Goal: Information Seeking & Learning: Check status

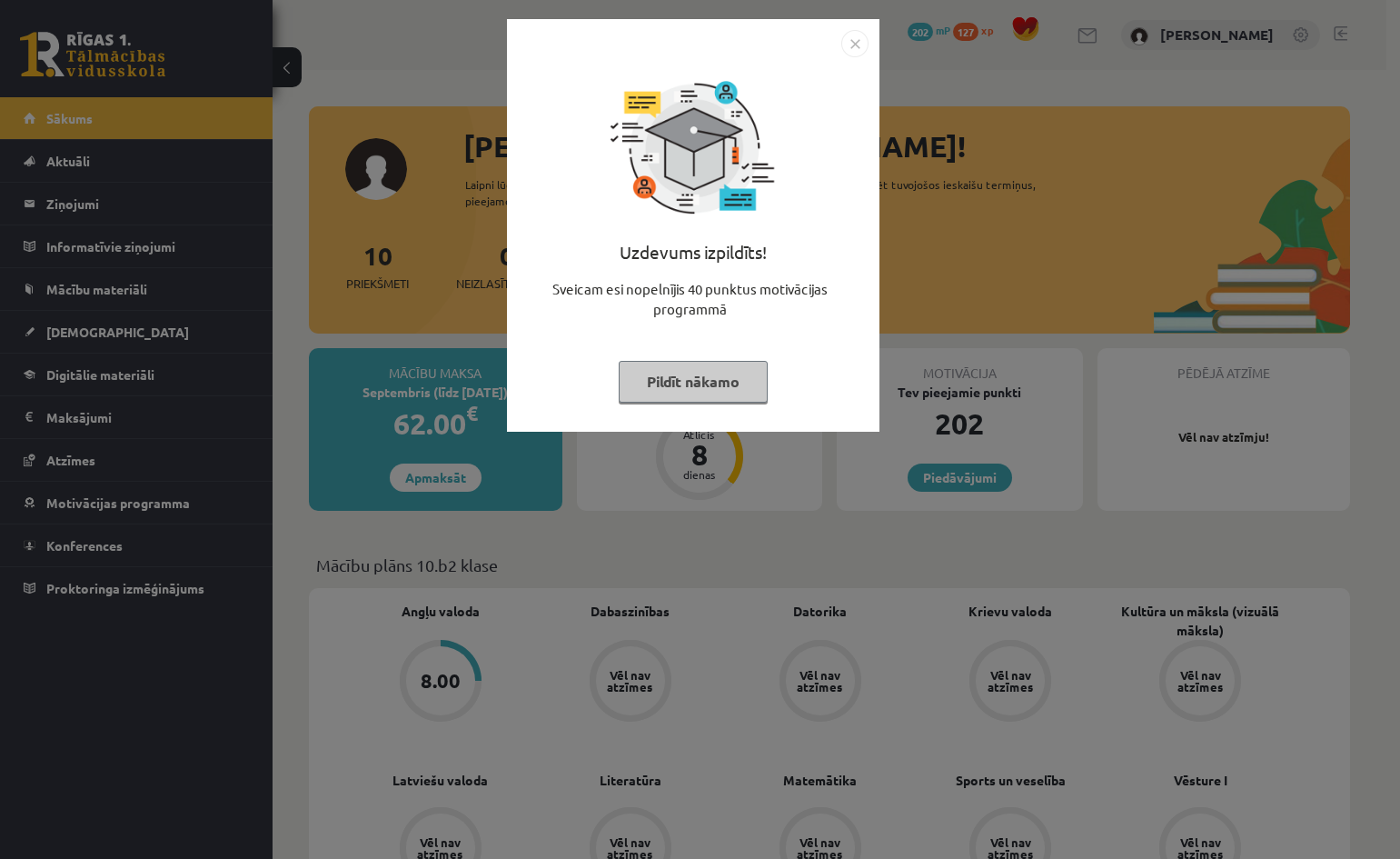
drag, startPoint x: 1077, startPoint y: 770, endPoint x: 983, endPoint y: 674, distance: 134.4
click at [1076, 768] on div "Uzdevums izpildīts! Sveicam esi nopelnījis 40 punktus motivācijas programmā Pil…" at bounding box center [700, 429] width 1400 height 859
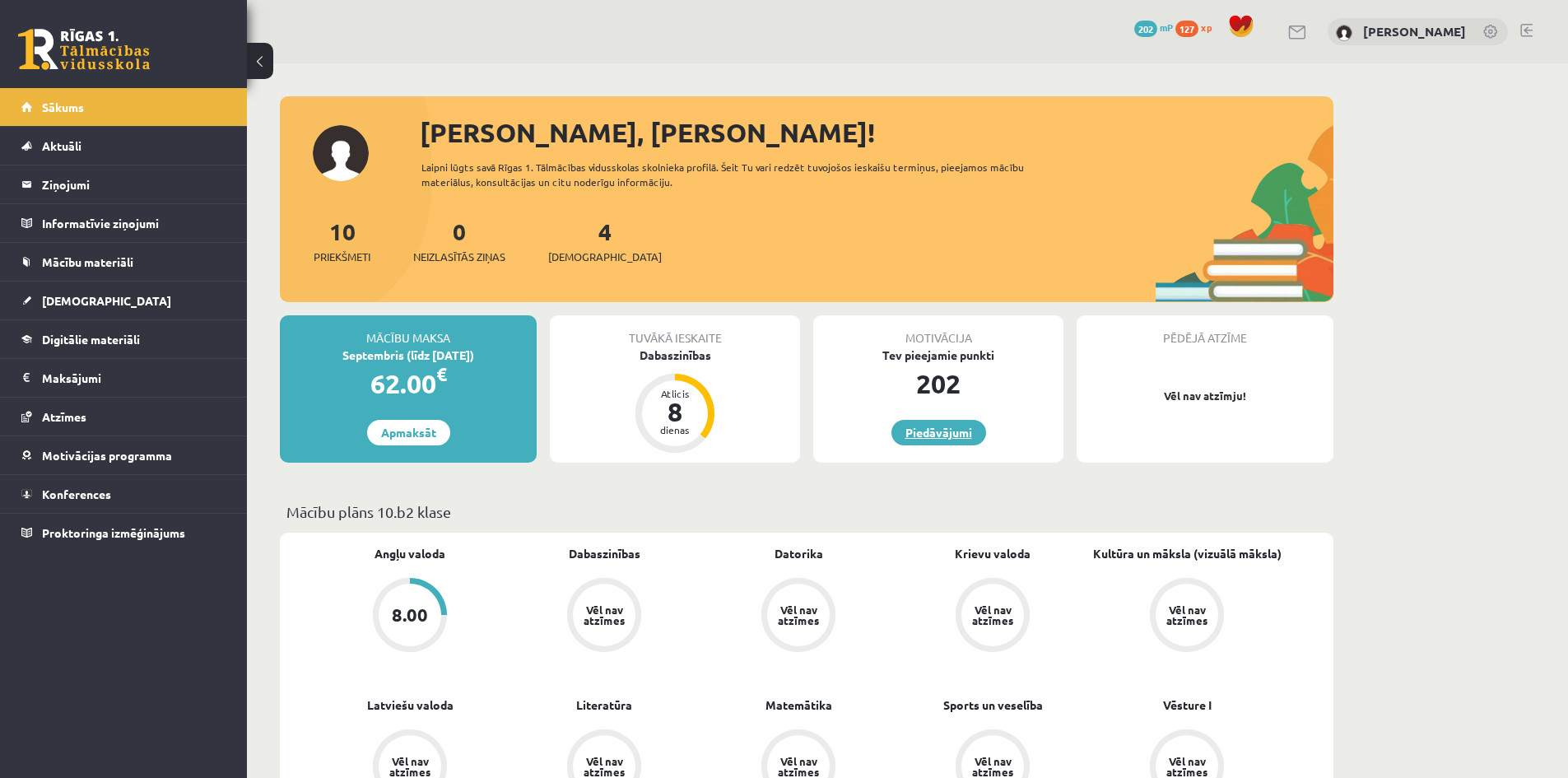
click at [953, 427] on link "Piedāvājumi" at bounding box center [939, 433] width 95 height 25
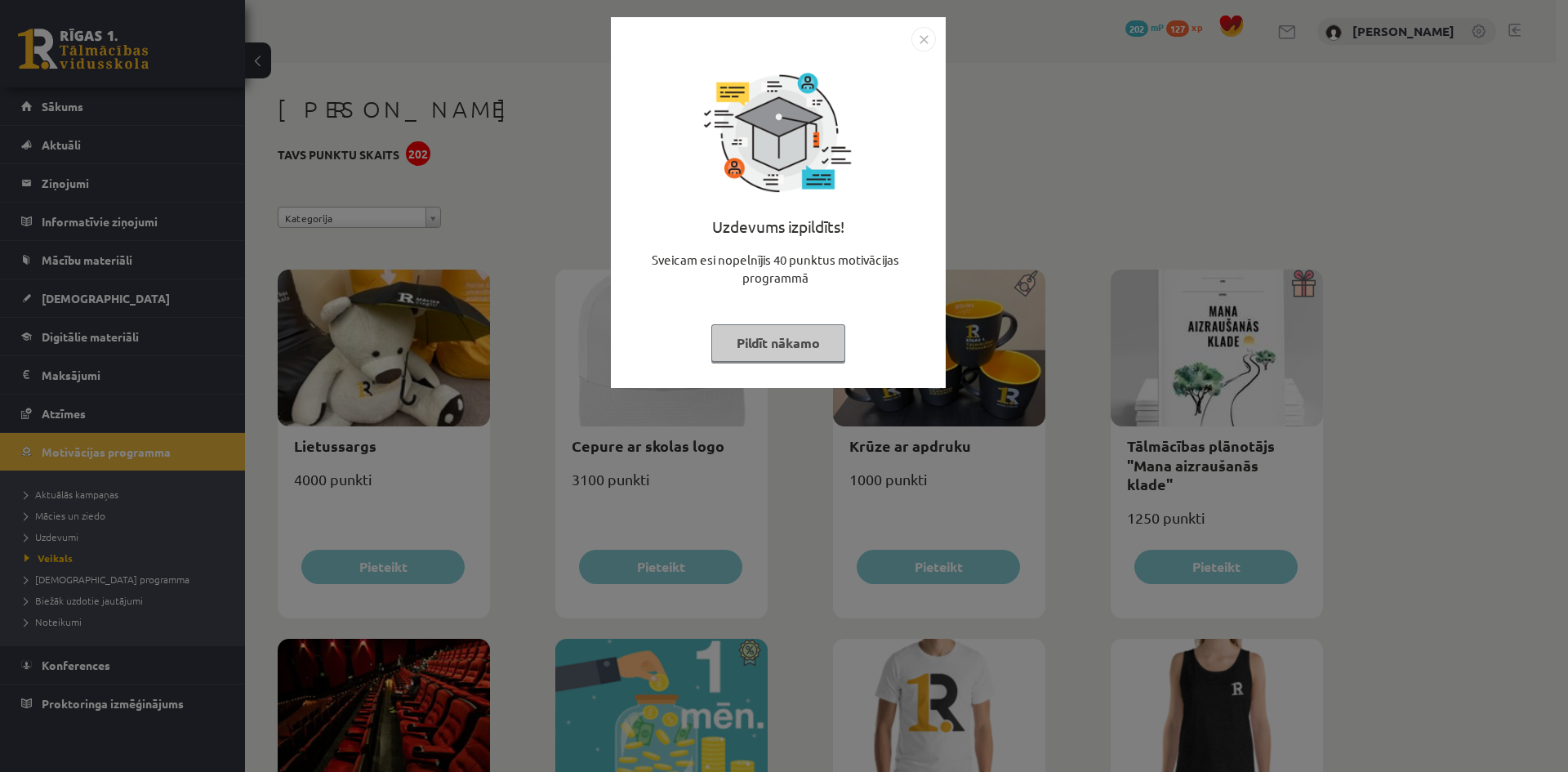
click at [922, 38] on img "Close" at bounding box center [923, 39] width 24 height 24
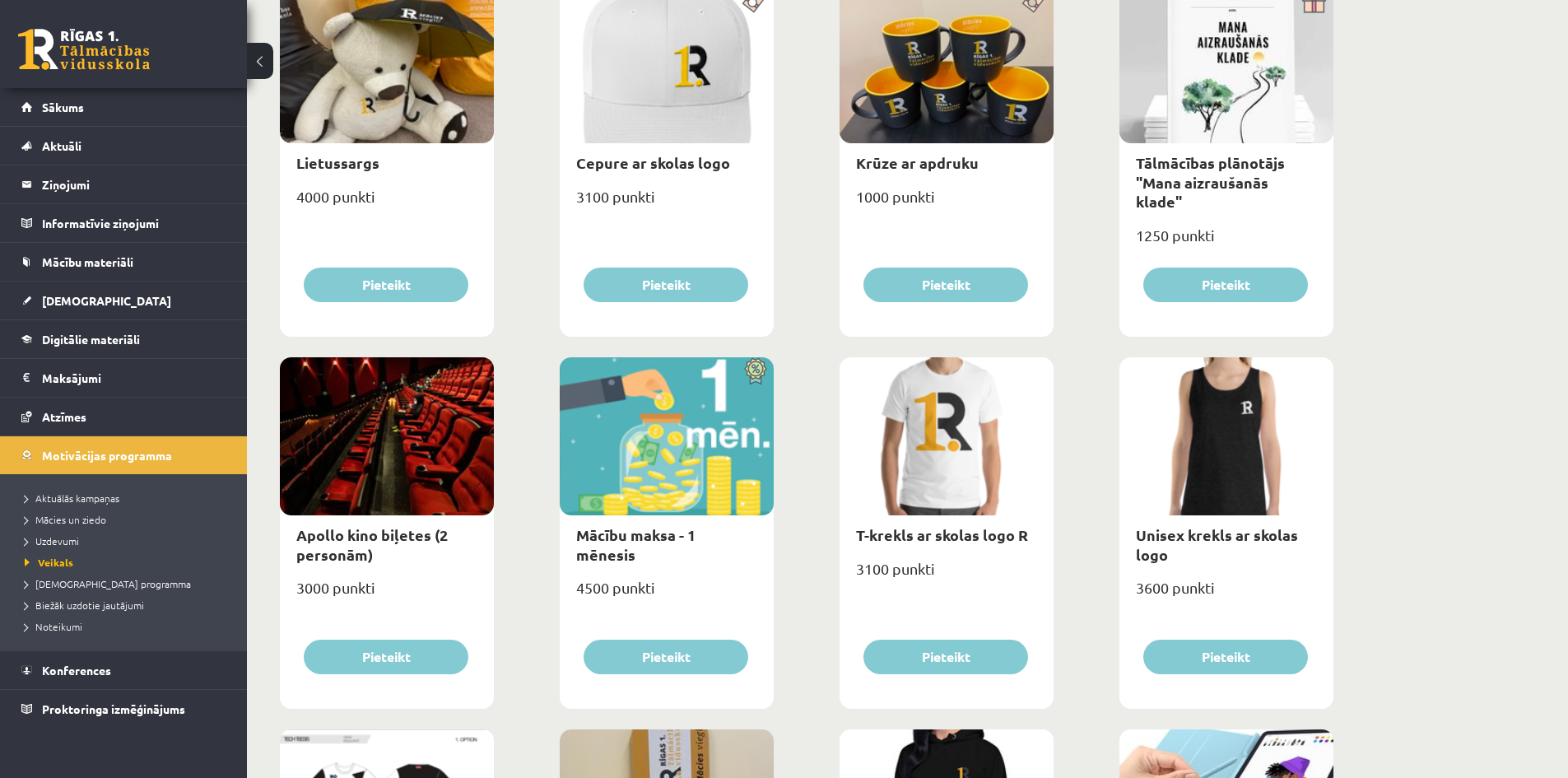
scroll to position [269, 0]
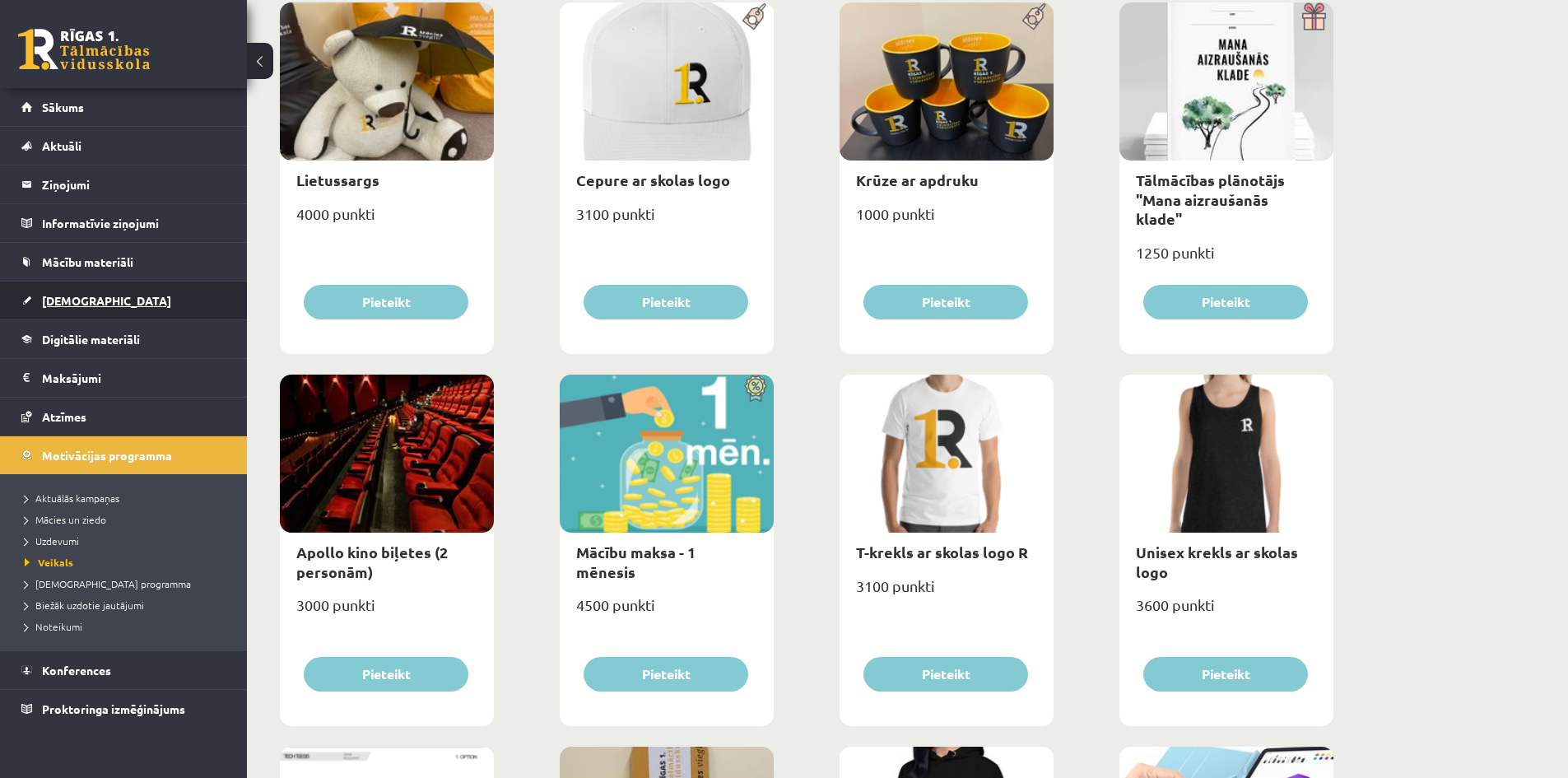
click at [107, 308] on link "[DEMOGRAPHIC_DATA]" at bounding box center [124, 300] width 205 height 38
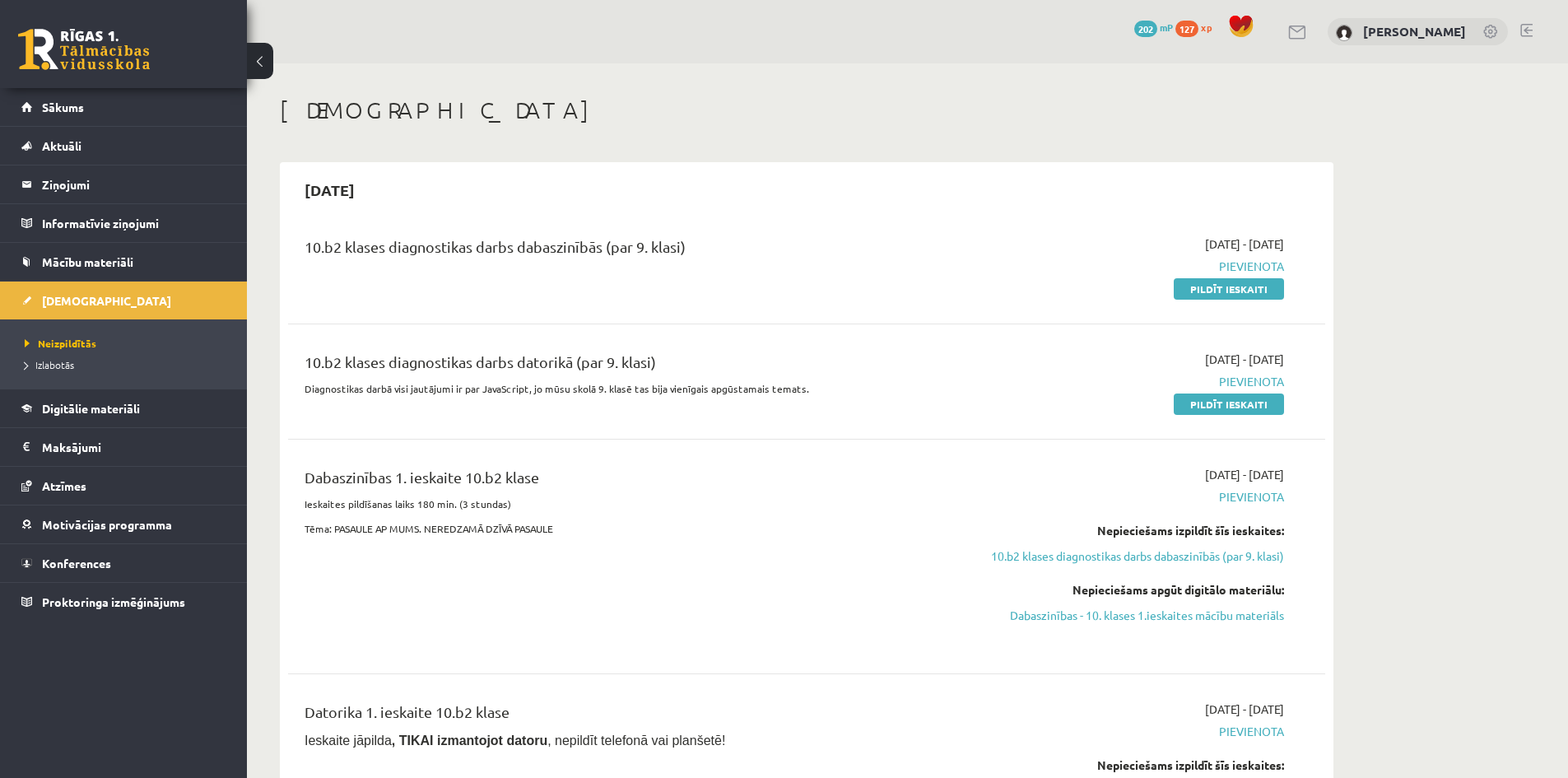
drag, startPoint x: 389, startPoint y: 191, endPoint x: 302, endPoint y: 193, distance: 87.0
click at [302, 193] on h2 "2025-09-15" at bounding box center [329, 190] width 83 height 39
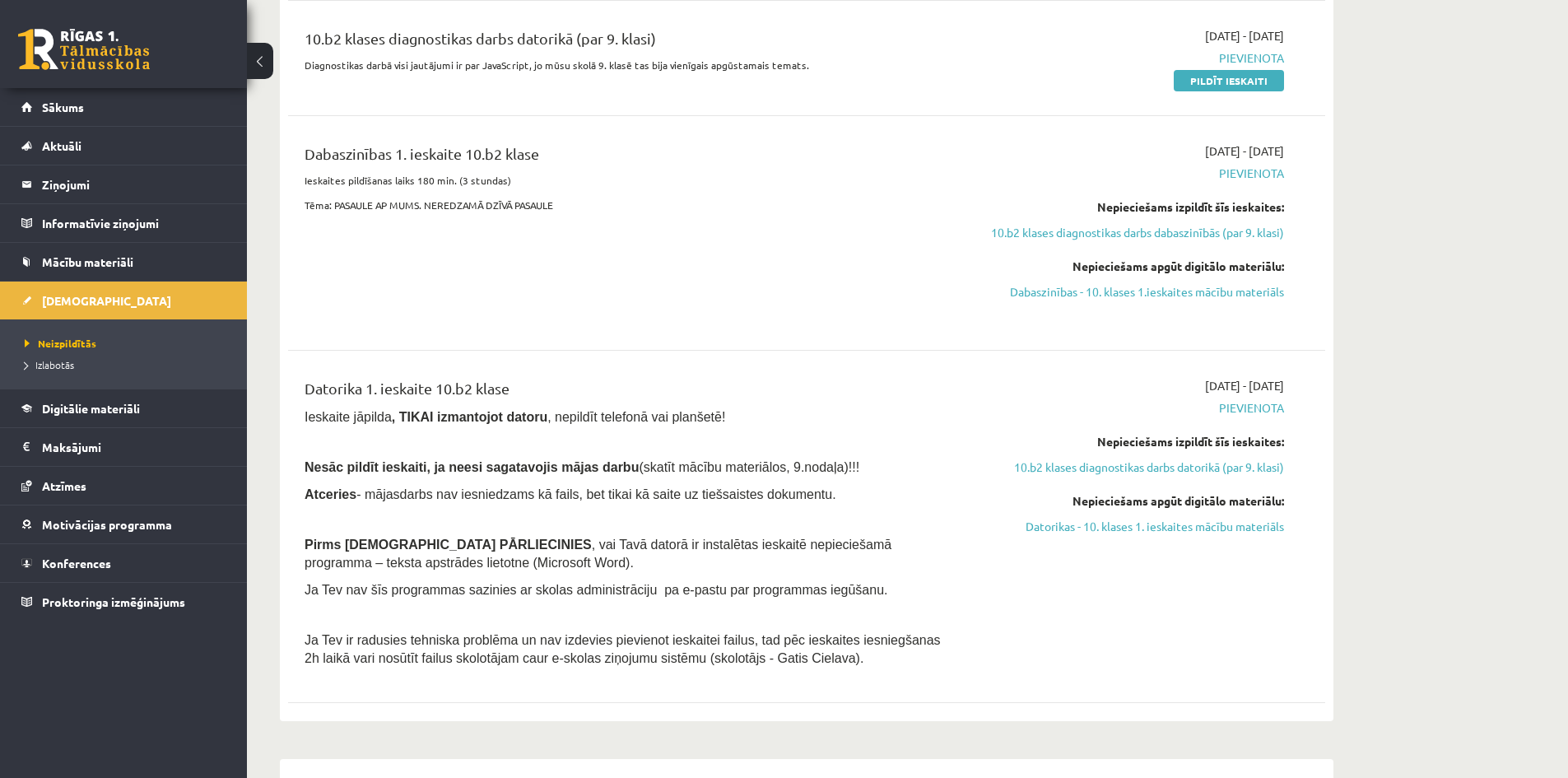
scroll to position [329, 0]
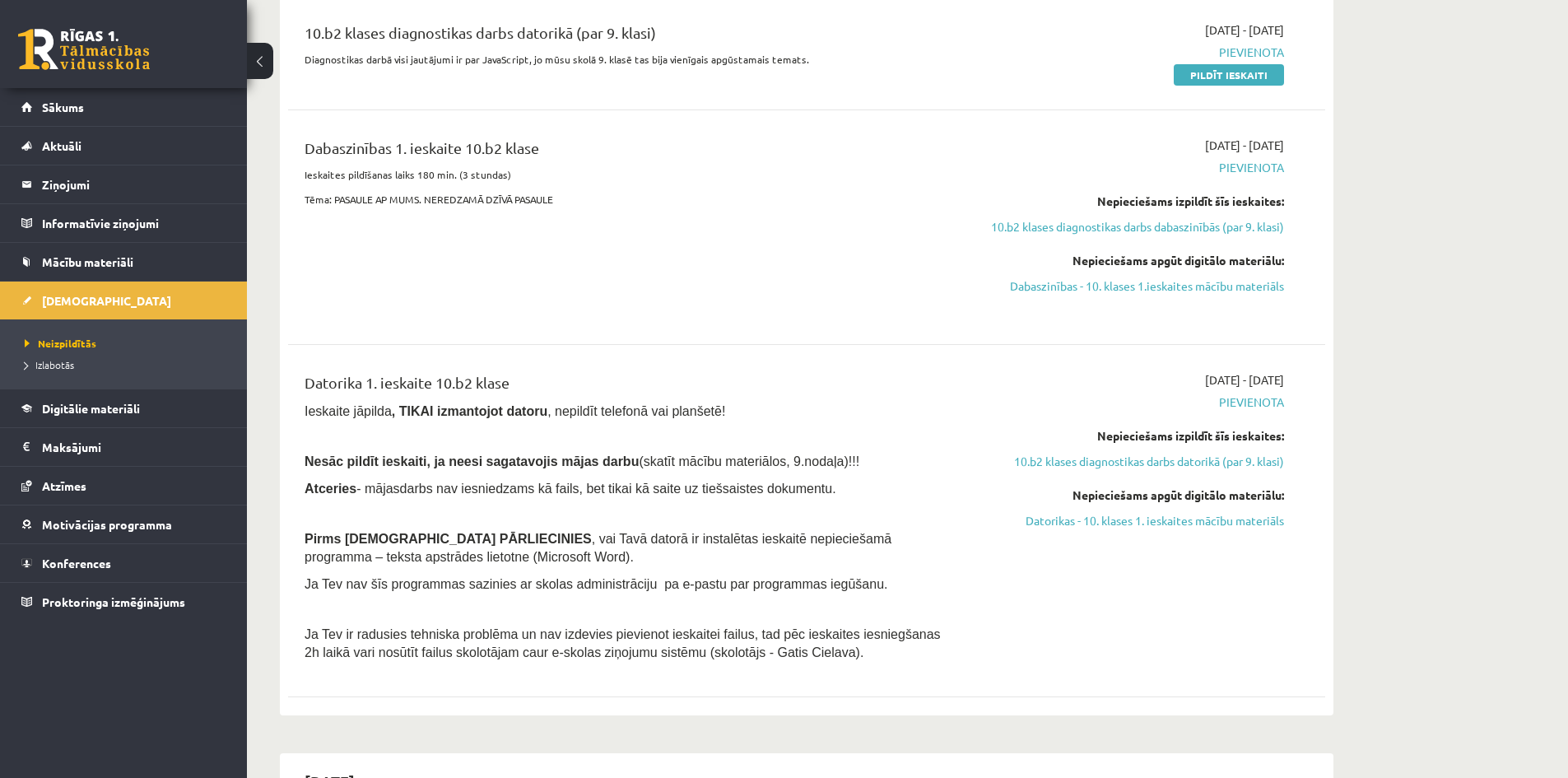
drag, startPoint x: 1446, startPoint y: 536, endPoint x: 1438, endPoint y: 524, distance: 14.4
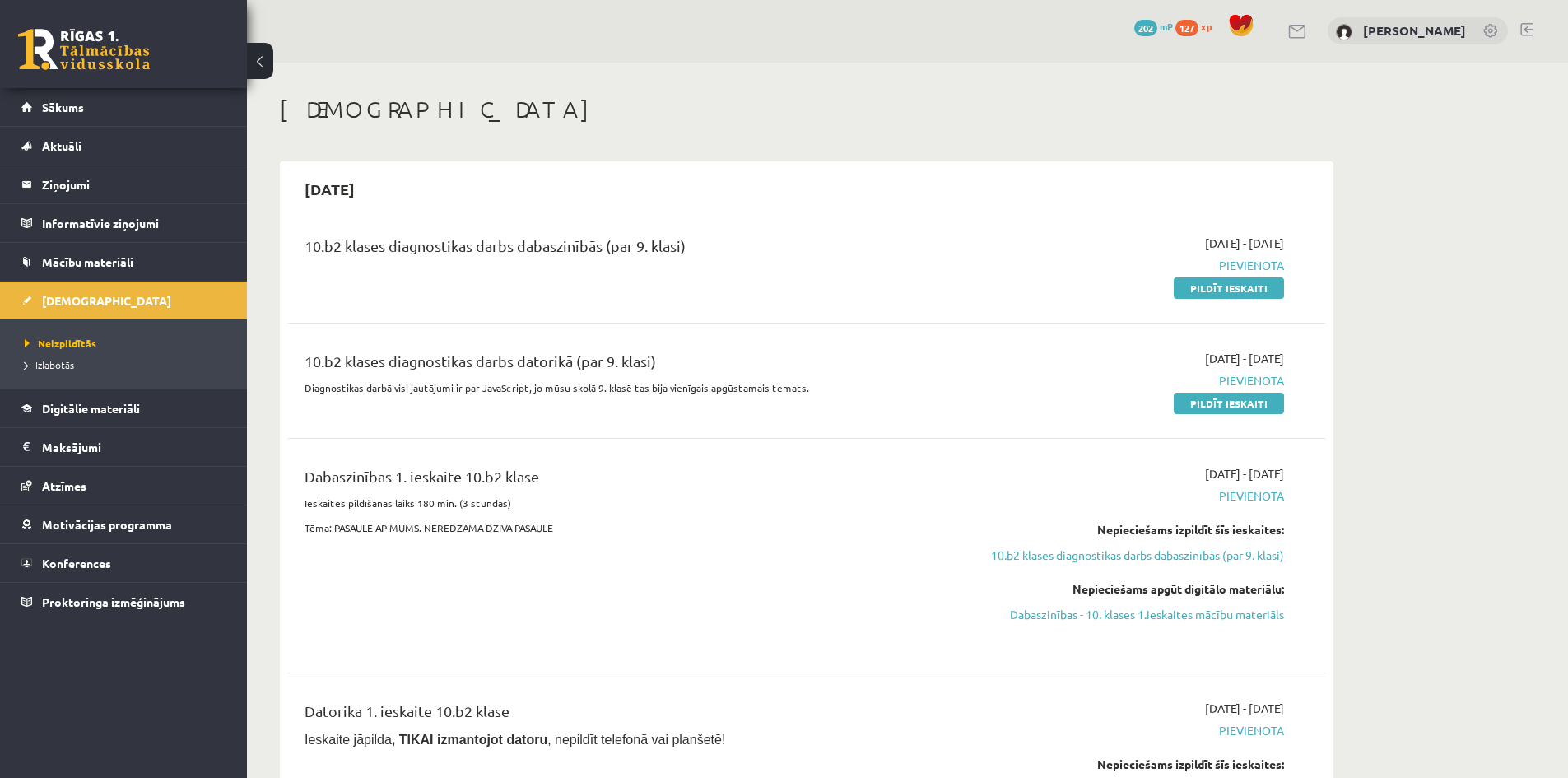
scroll to position [0, 0]
drag, startPoint x: 861, startPoint y: 712, endPoint x: 847, endPoint y: 698, distance: 19.8
click at [861, 712] on div "Datorika 1. ieskaite 10.b2 klase" at bounding box center [627, 715] width 644 height 30
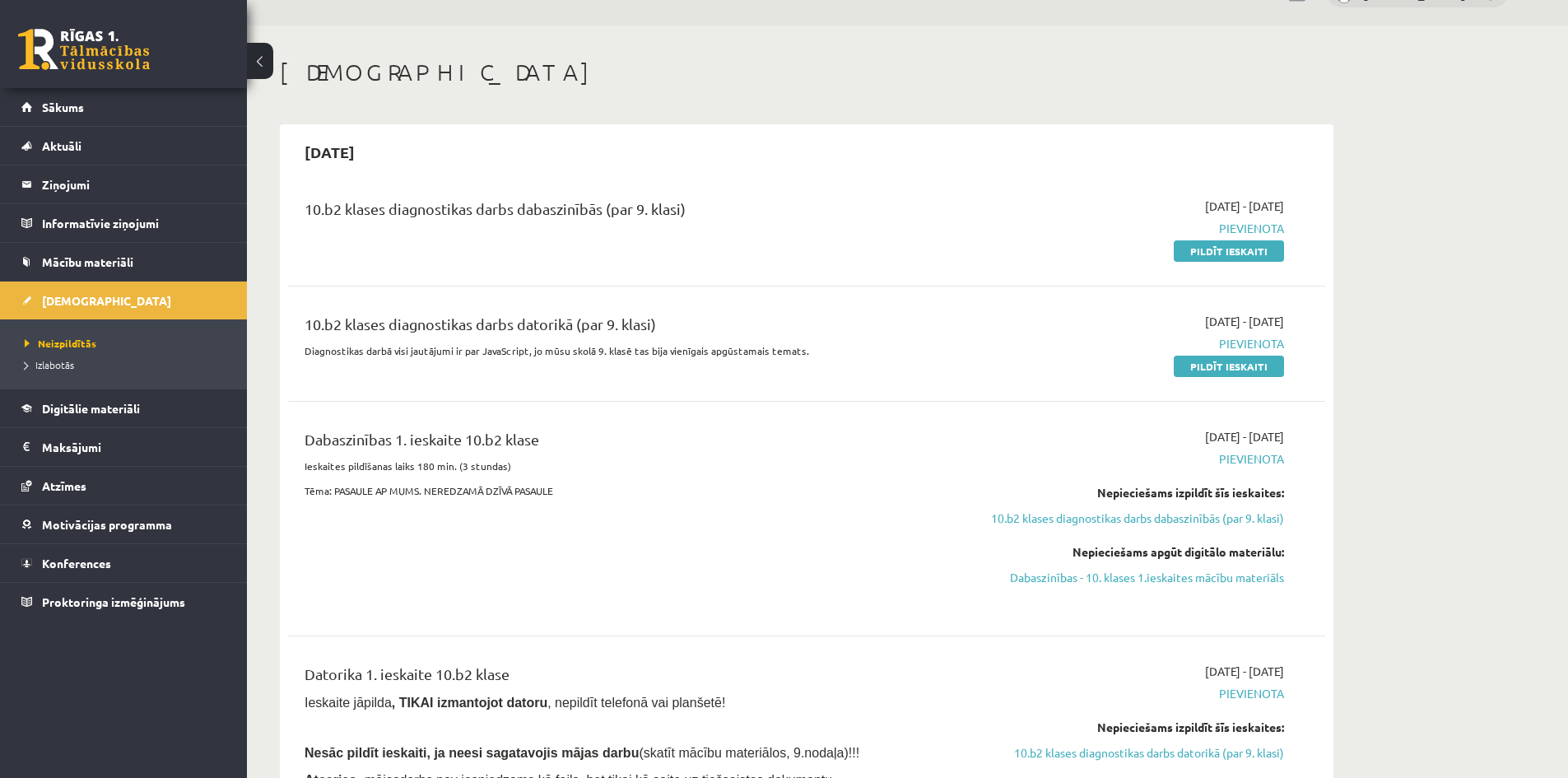
scroll to position [82, 0]
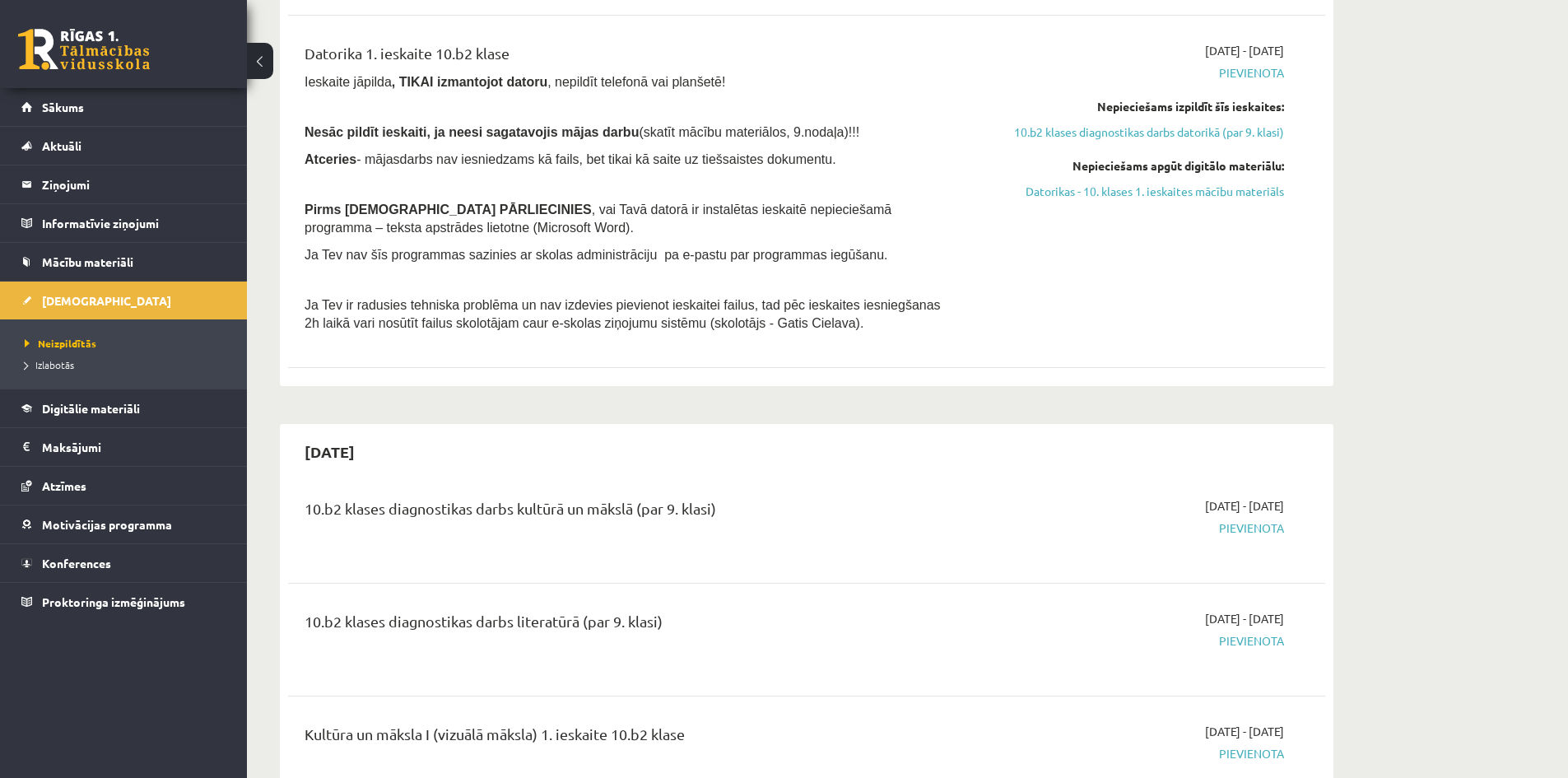
scroll to position [905, 0]
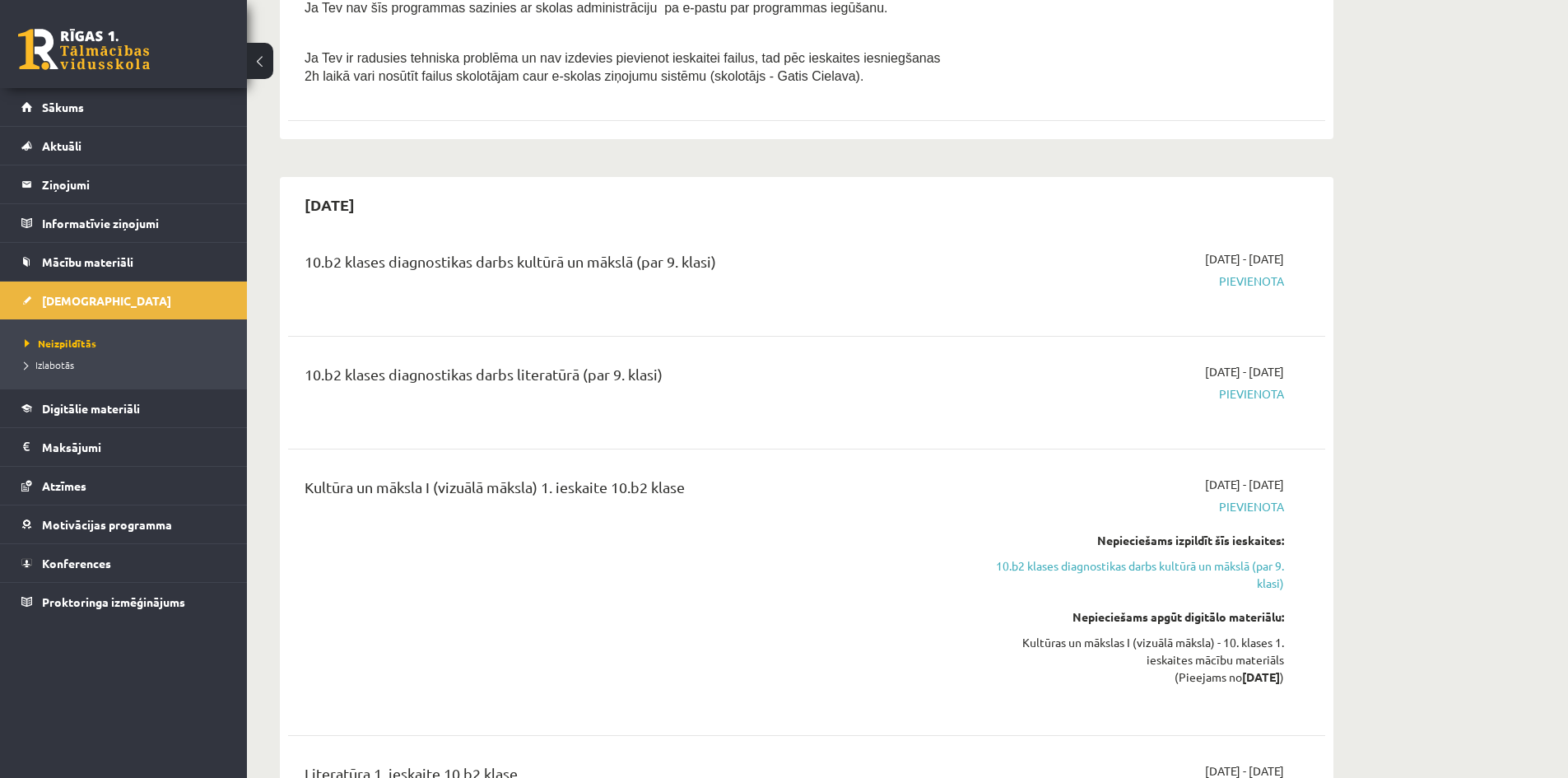
drag, startPoint x: 1422, startPoint y: 482, endPoint x: 1303, endPoint y: 466, distance: 120.1
click at [54, 360] on span "Izlabotās" at bounding box center [49, 365] width 49 height 14
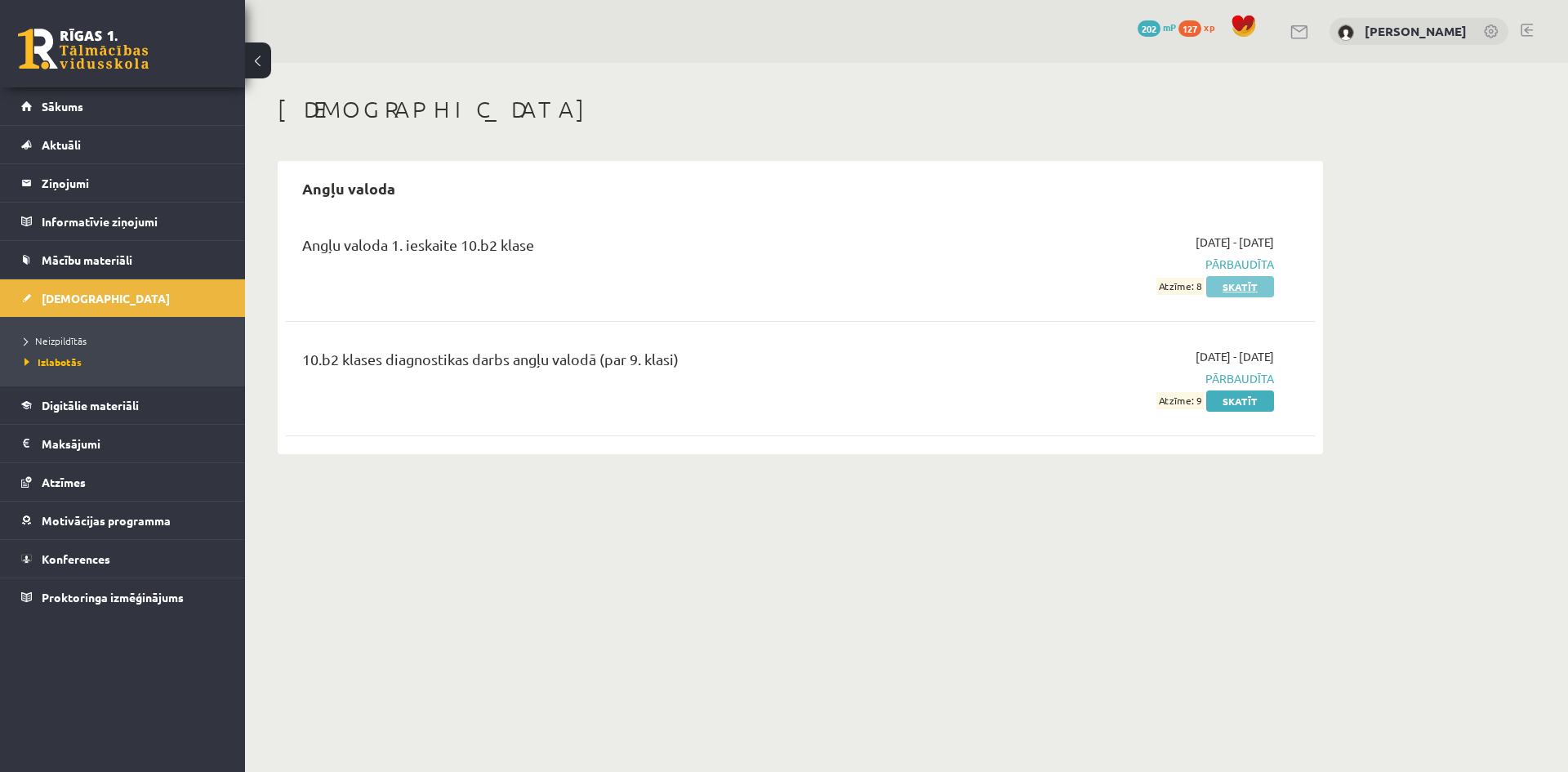
click at [1244, 290] on link "Skatīt" at bounding box center [1240, 286] width 68 height 21
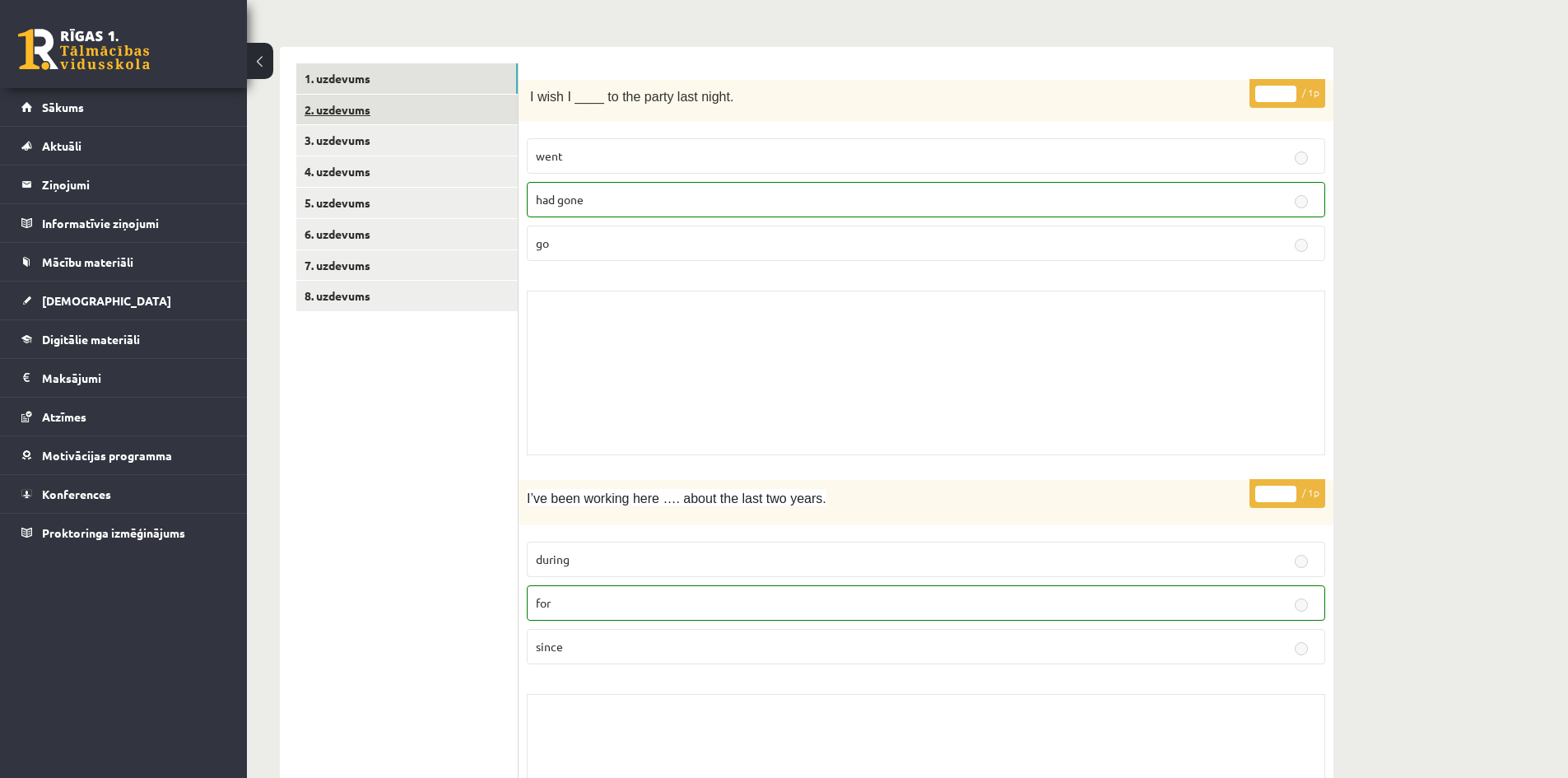
scroll to position [82, 0]
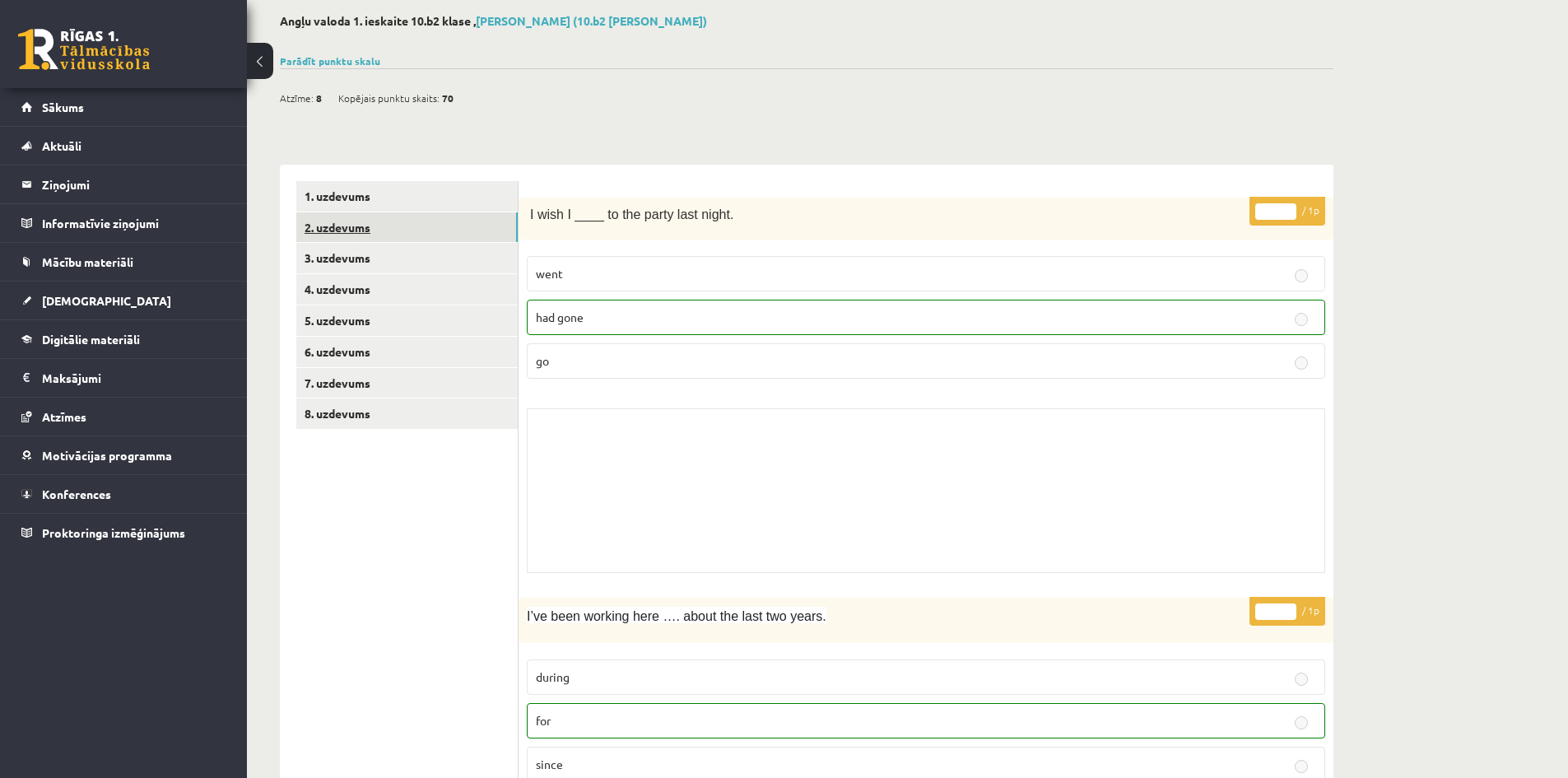
click at [367, 238] on link "2. uzdevums" at bounding box center [406, 228] width 221 height 30
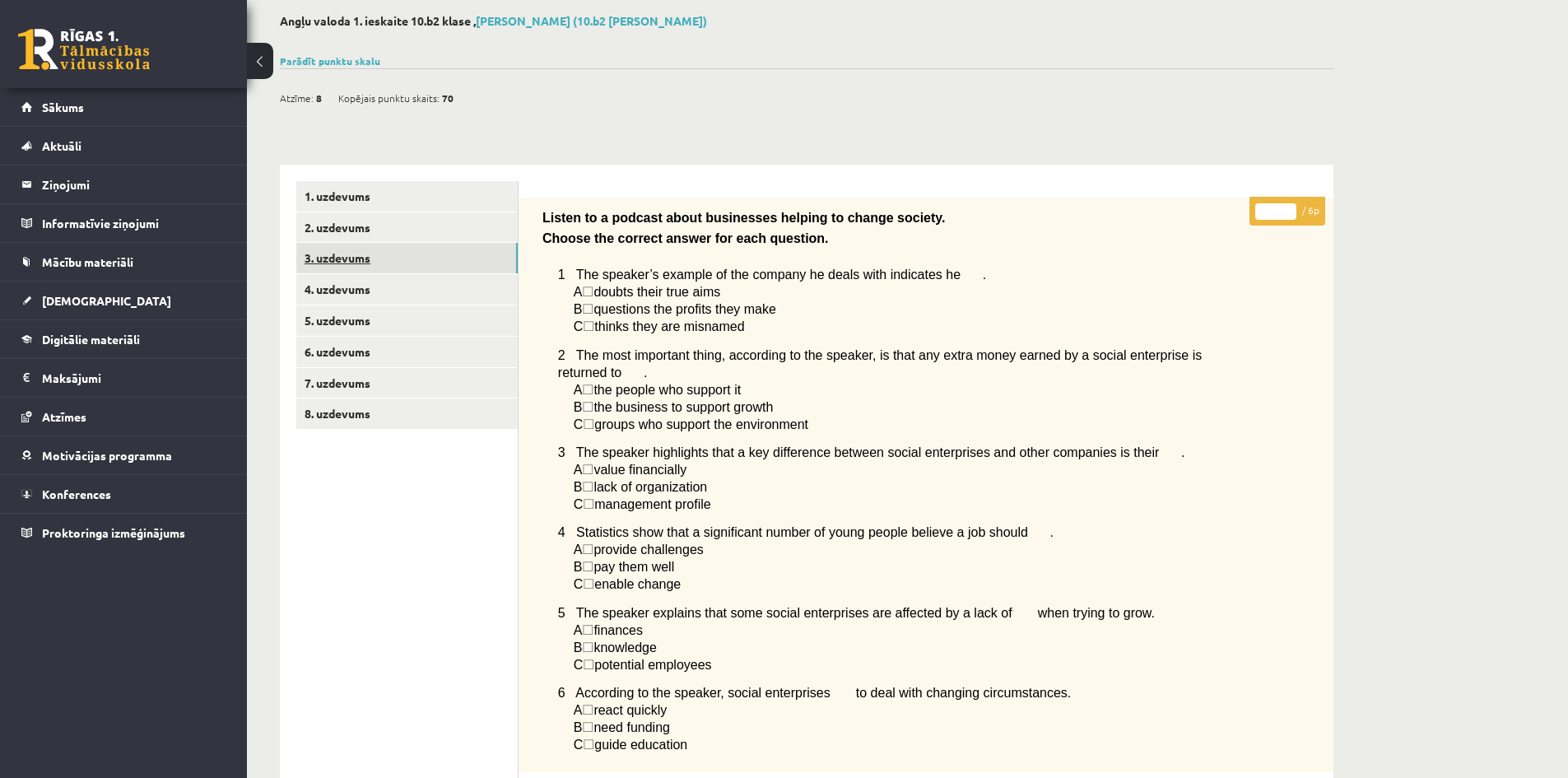
click at [390, 263] on link "3. uzdevums" at bounding box center [406, 258] width 221 height 30
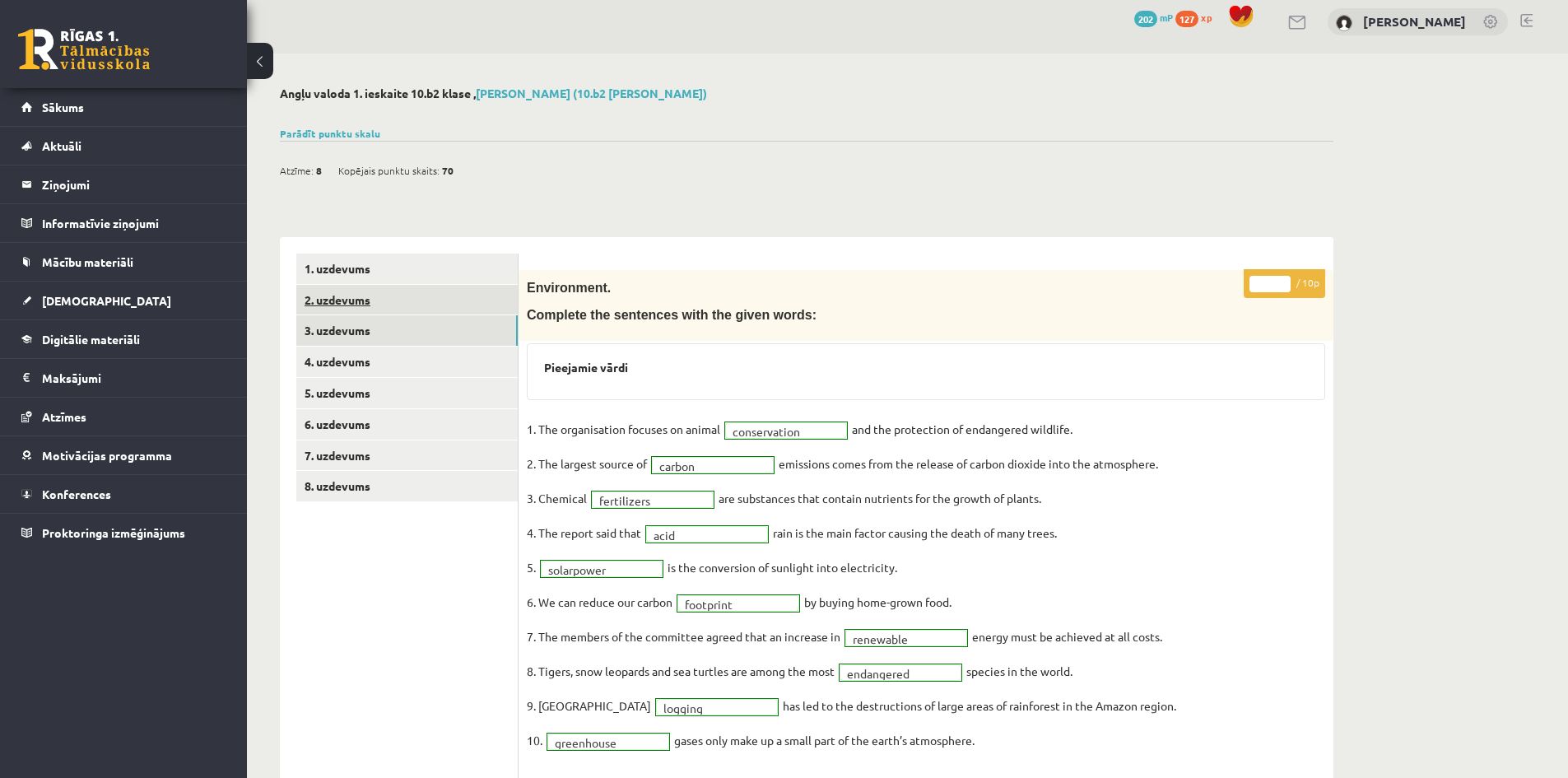
scroll to position [0, 0]
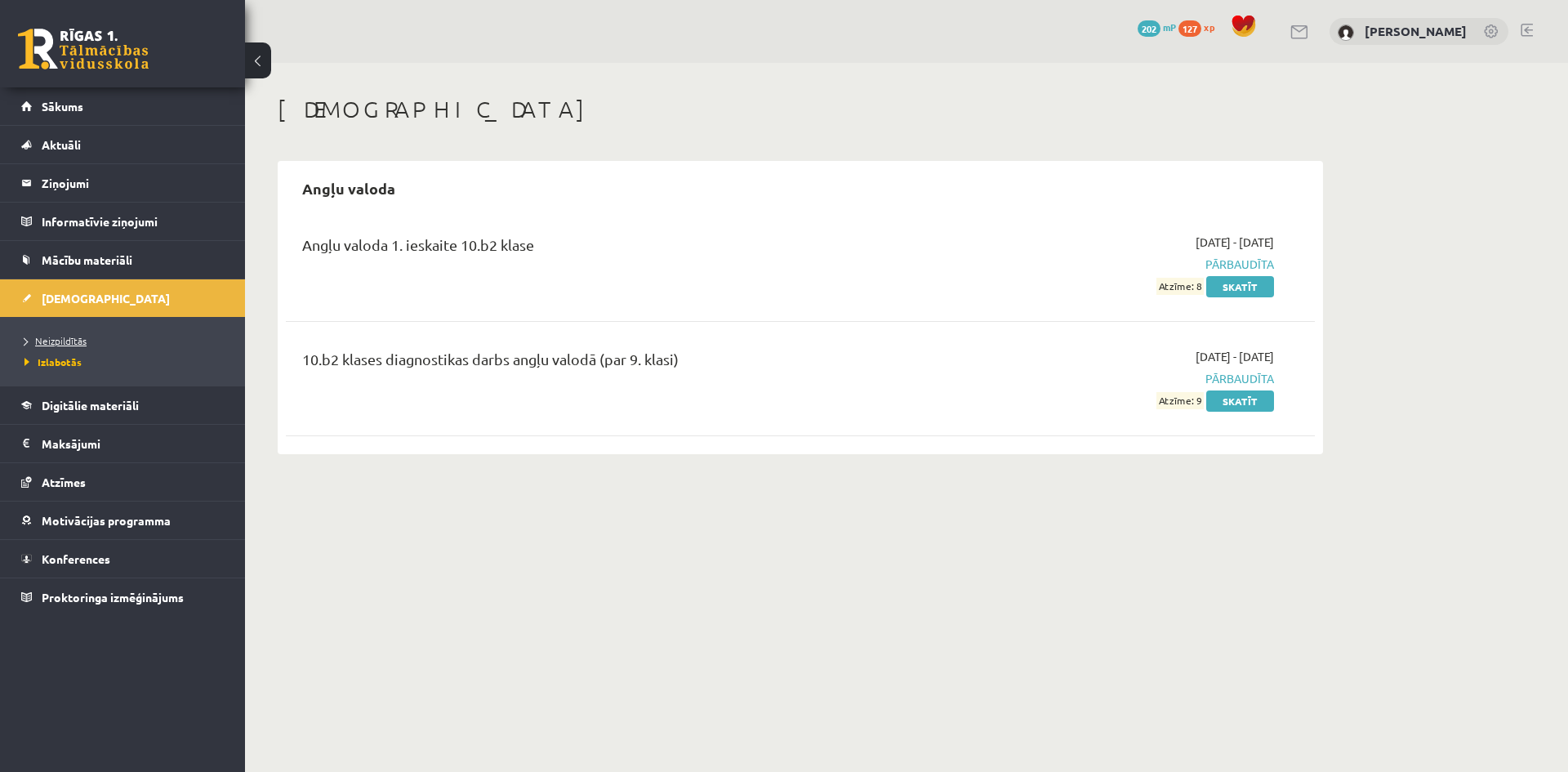
click at [71, 341] on span "Neizpildītās" at bounding box center [55, 341] width 62 height 13
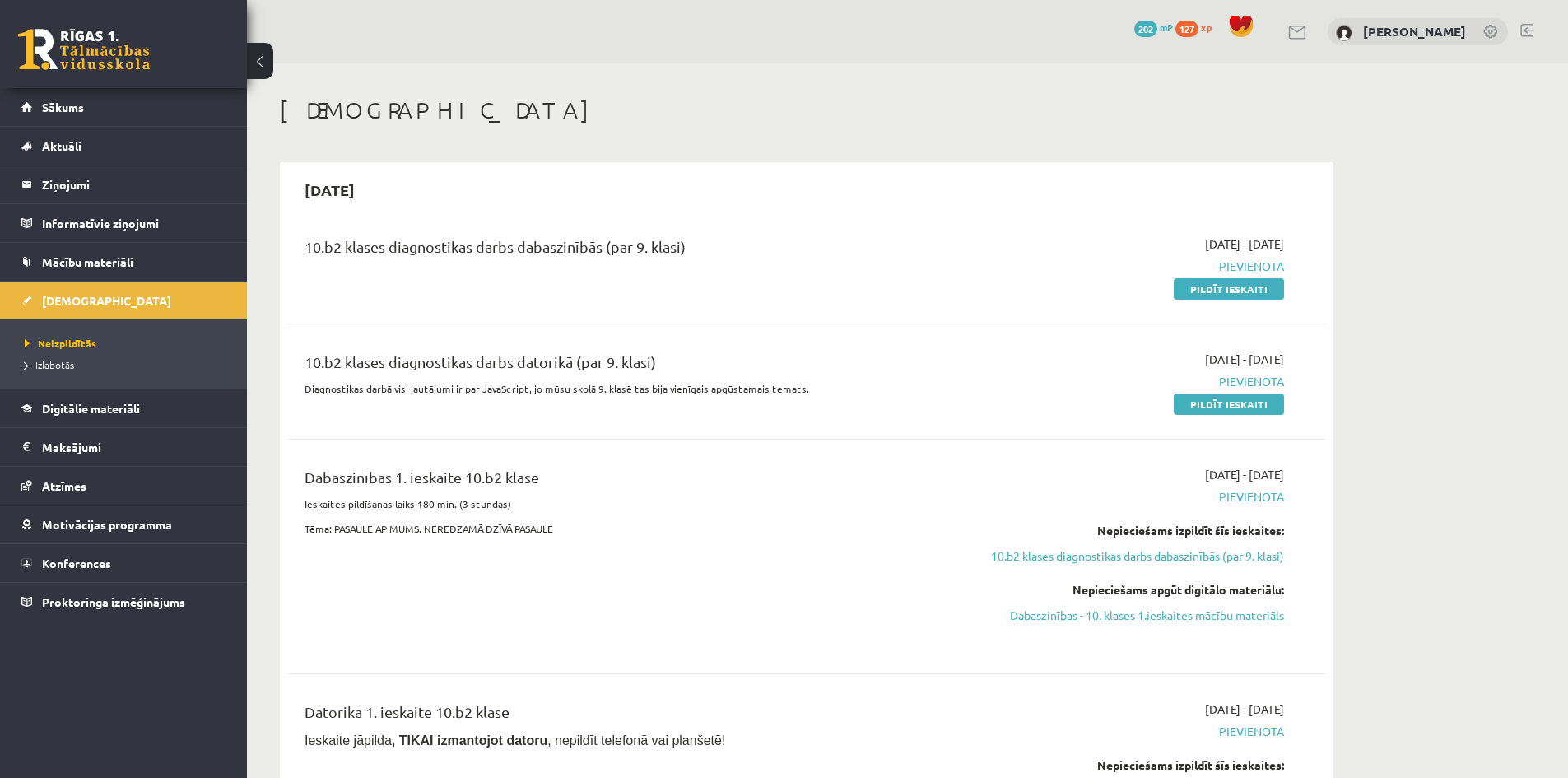
drag, startPoint x: 1523, startPoint y: 494, endPoint x: 1506, endPoint y: 484, distance: 19.7
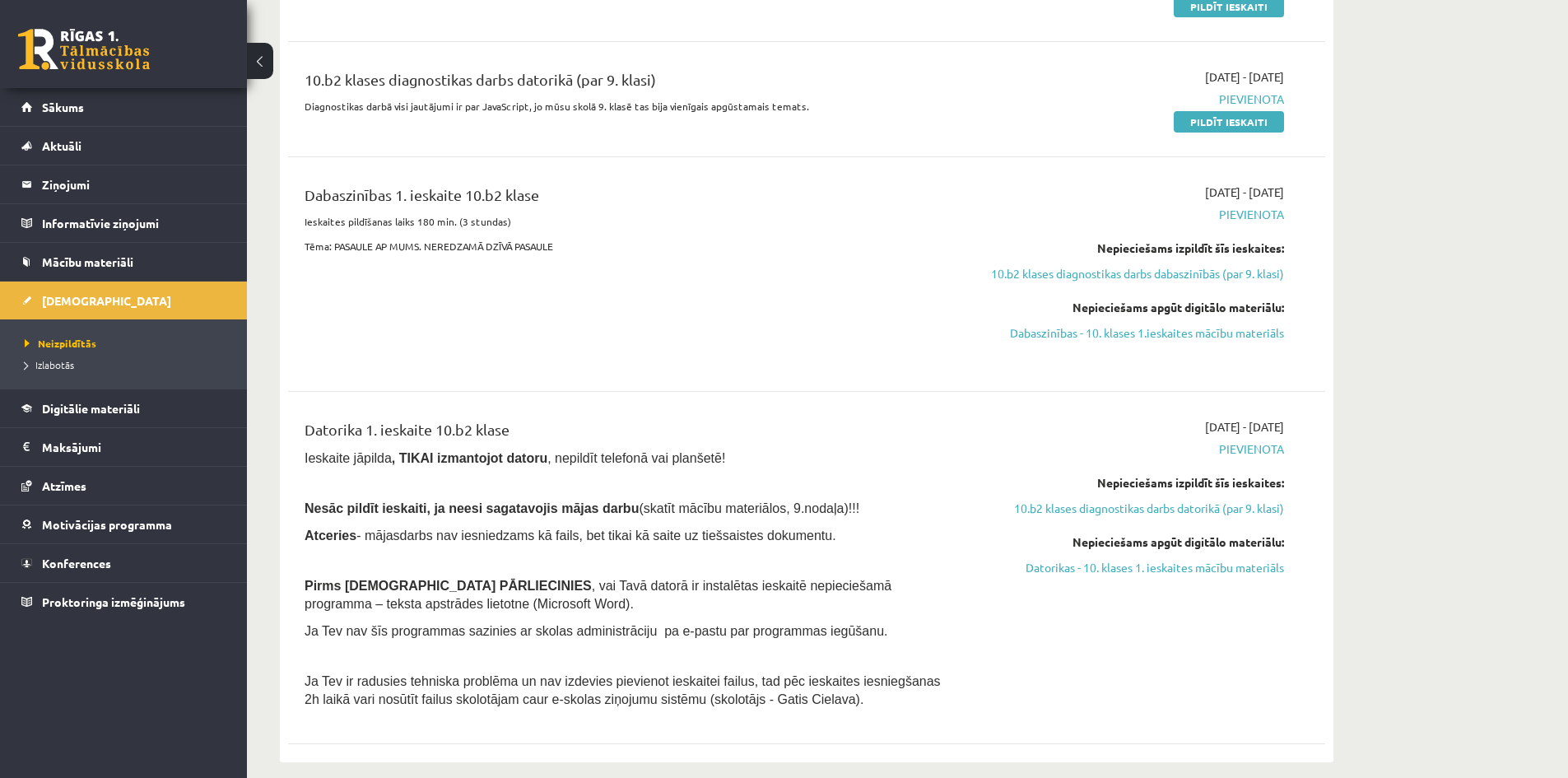
scroll to position [247, 0]
